Goal: Navigation & Orientation: Find specific page/section

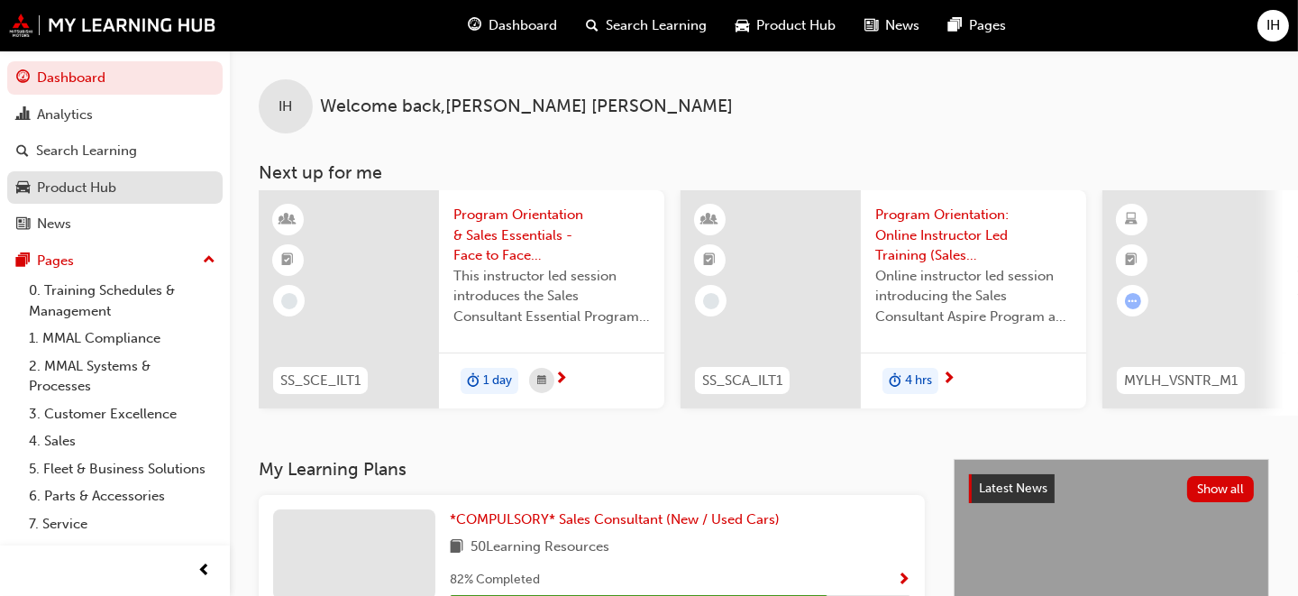
click at [87, 183] on div "Product Hub" at bounding box center [76, 188] width 79 height 21
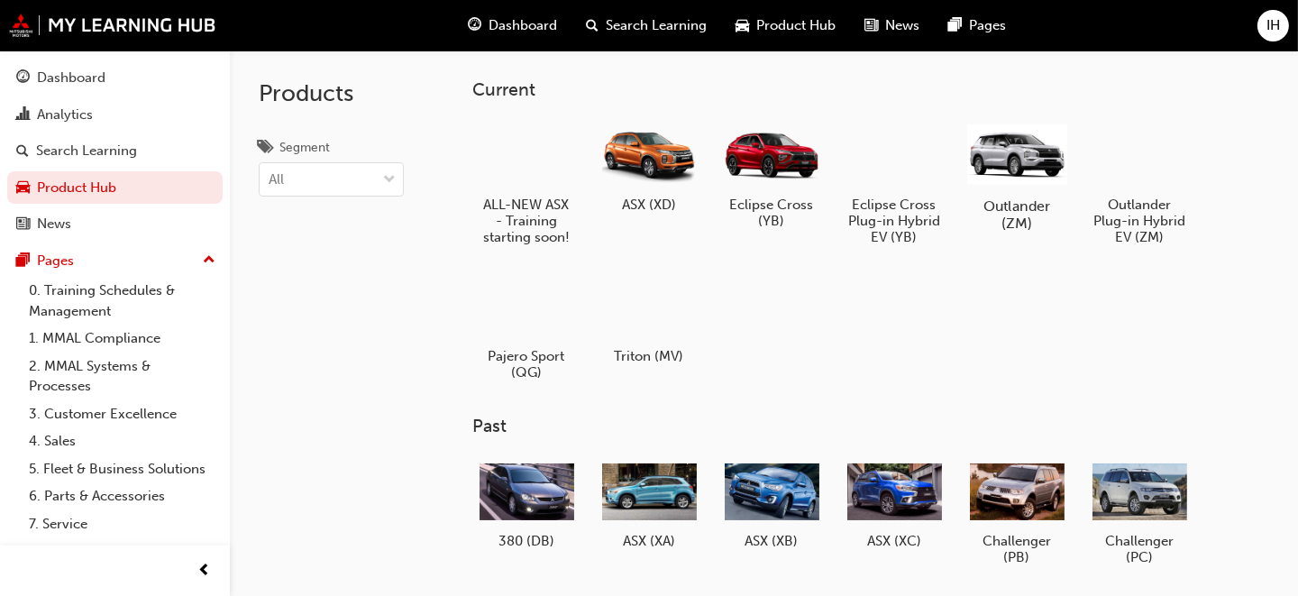
click at [1020, 152] on div at bounding box center [1016, 153] width 100 height 71
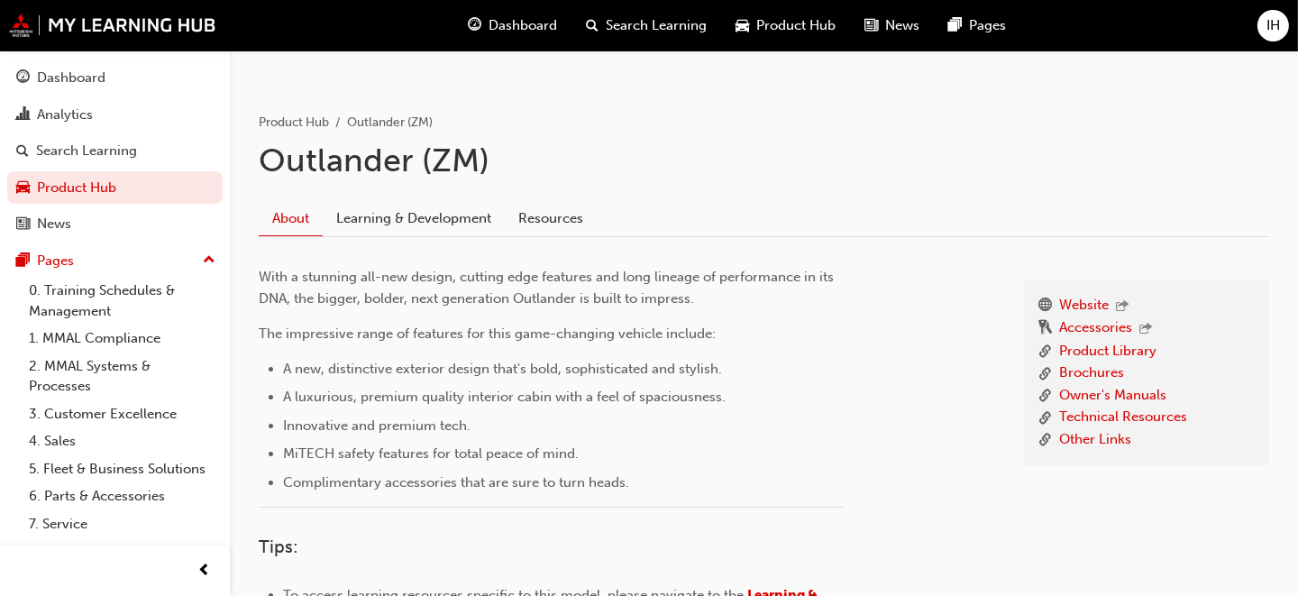
scroll to position [360, 0]
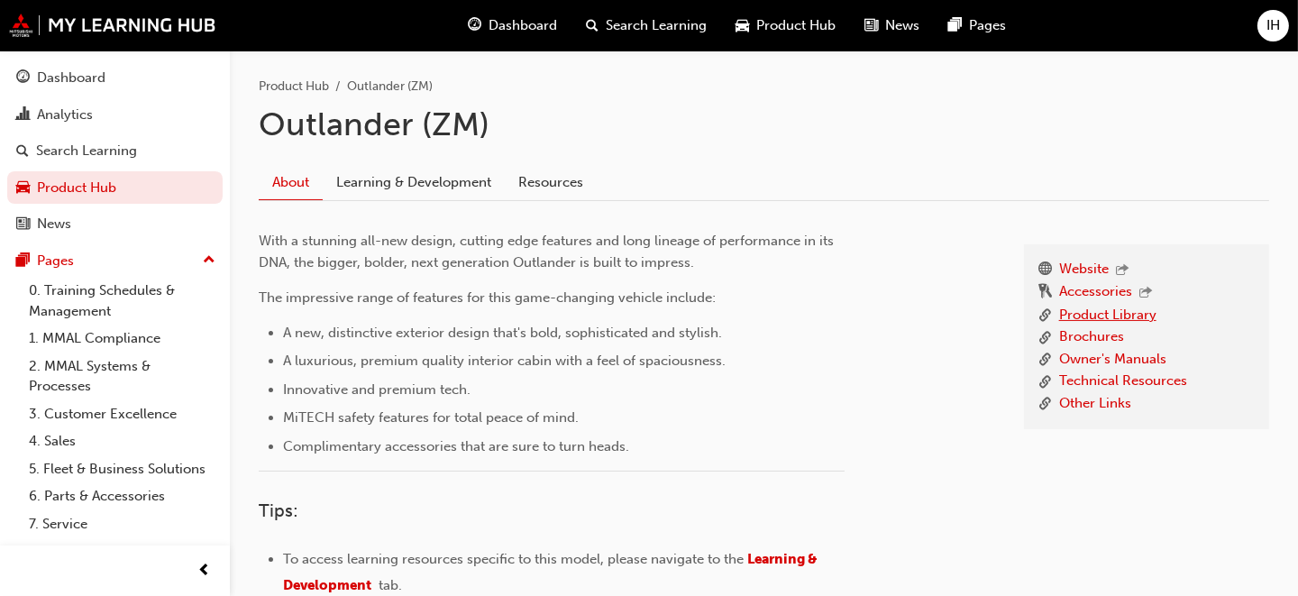
click at [1075, 309] on link "Product Library" at bounding box center [1107, 316] width 97 height 23
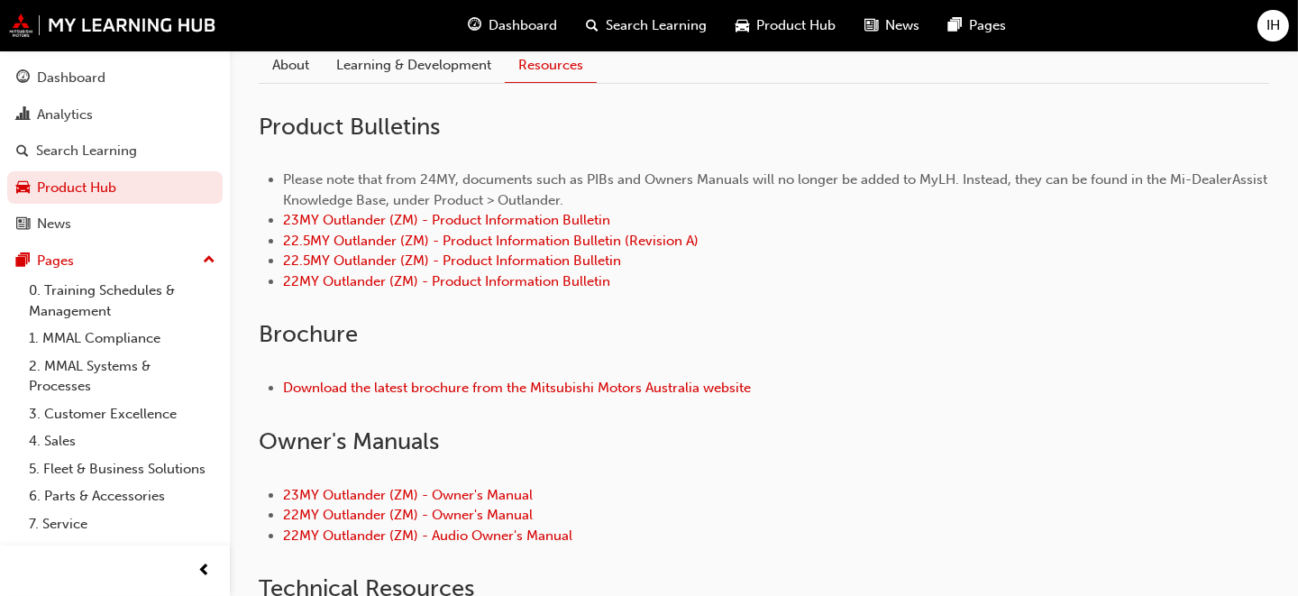
scroll to position [450, 0]
